Goal: Check status: Check status

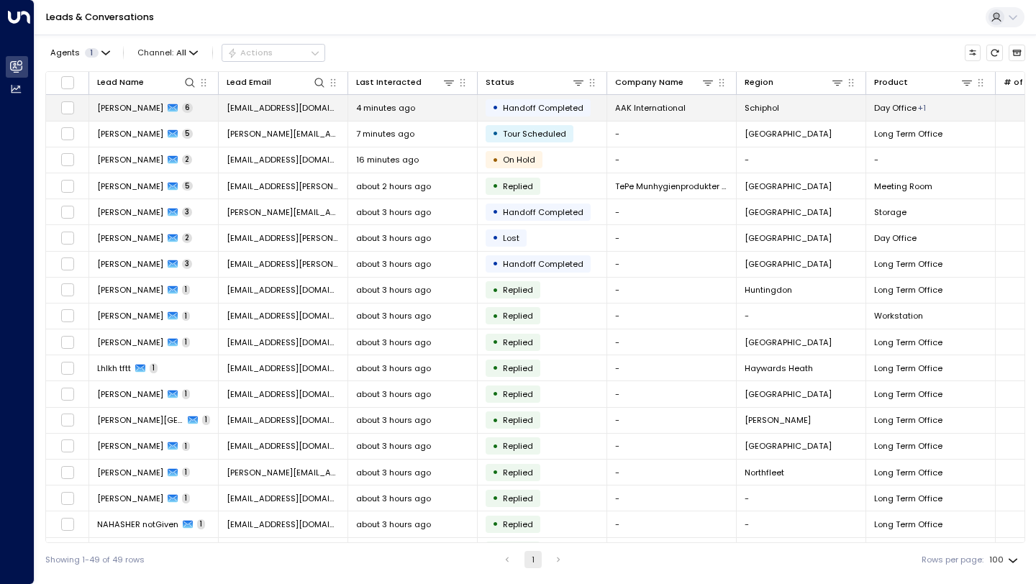
click at [484, 110] on td "• Handoff Completed" at bounding box center [543, 107] width 130 height 25
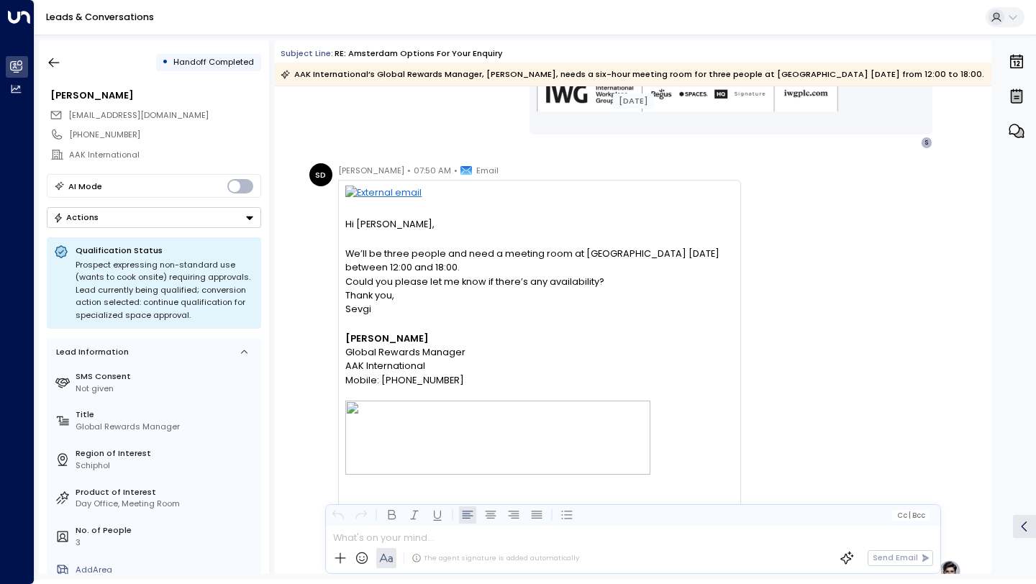
scroll to position [692, 0]
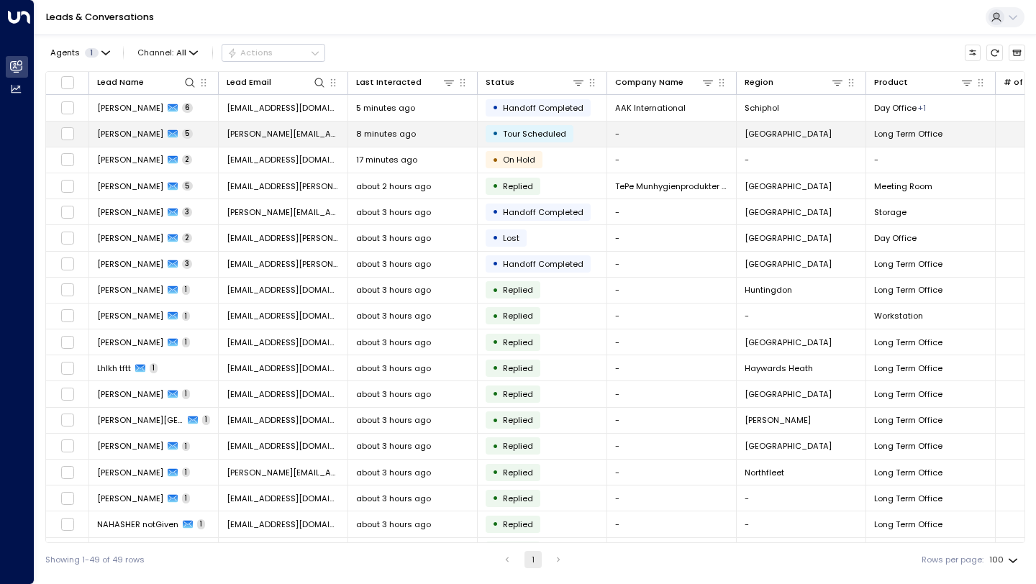
click at [405, 142] on td "8 minutes ago" at bounding box center [413, 134] width 130 height 25
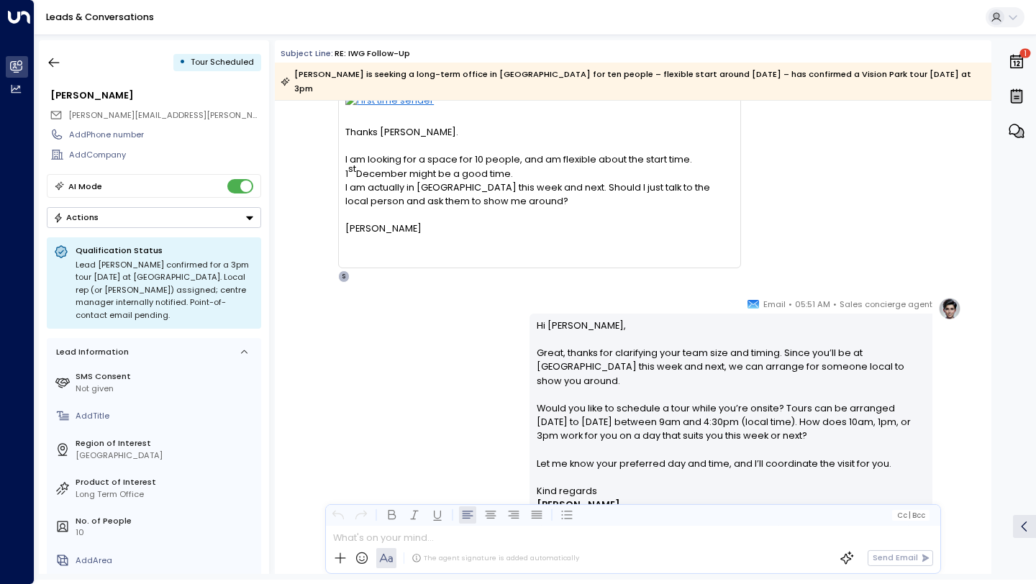
scroll to position [817, 0]
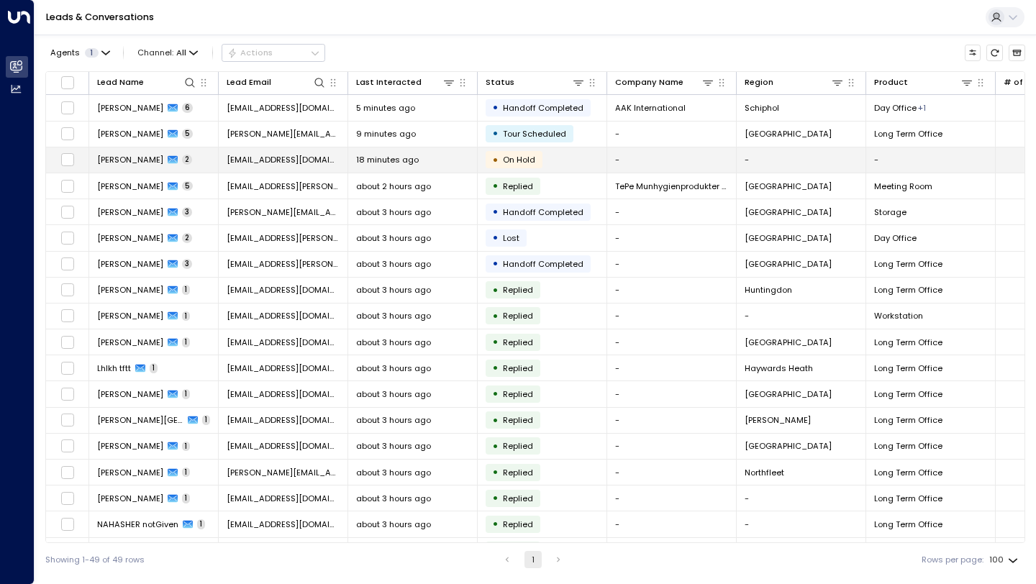
click at [422, 160] on div "18 minutes ago" at bounding box center [412, 160] width 113 height 12
